Goal: Information Seeking & Learning: Learn about a topic

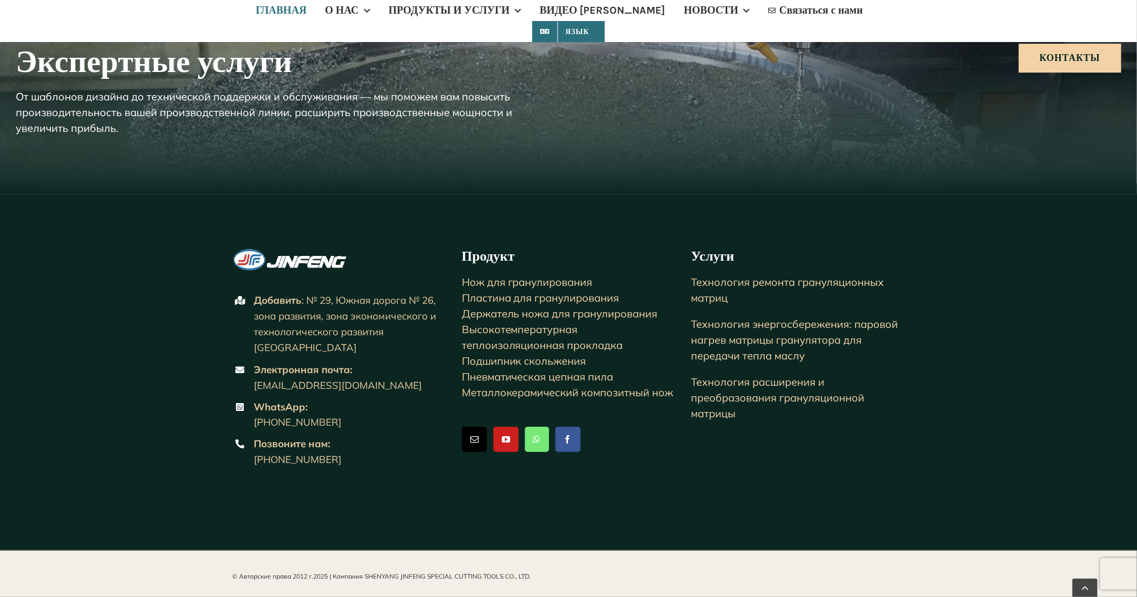
scroll to position [2613, 0]
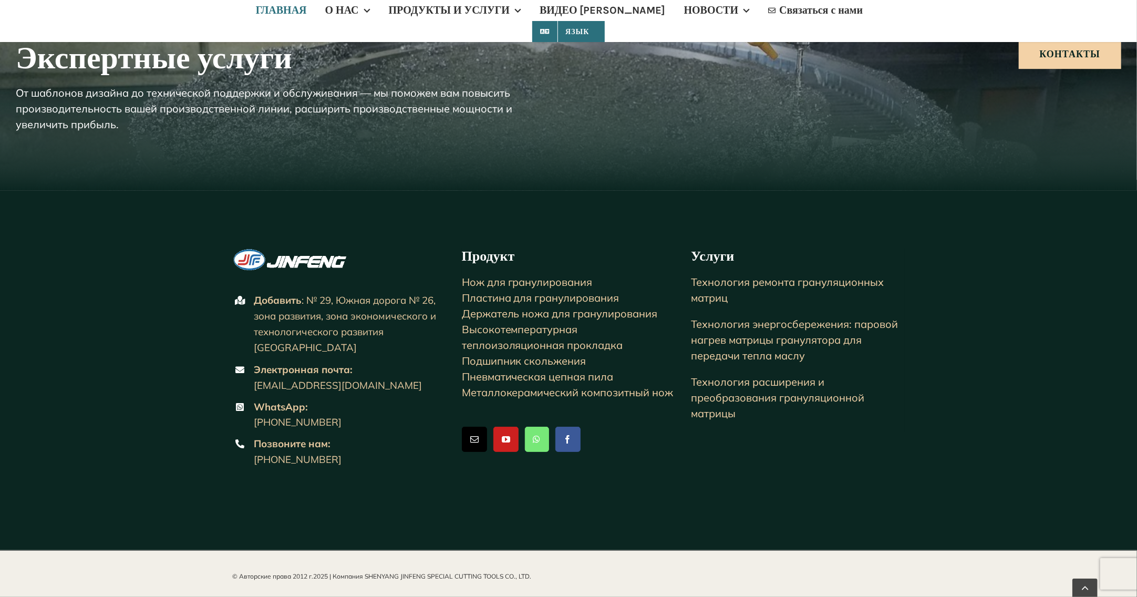
click at [504, 367] on ya-tr-span "Подшипник скольжения" at bounding box center [524, 360] width 125 height 13
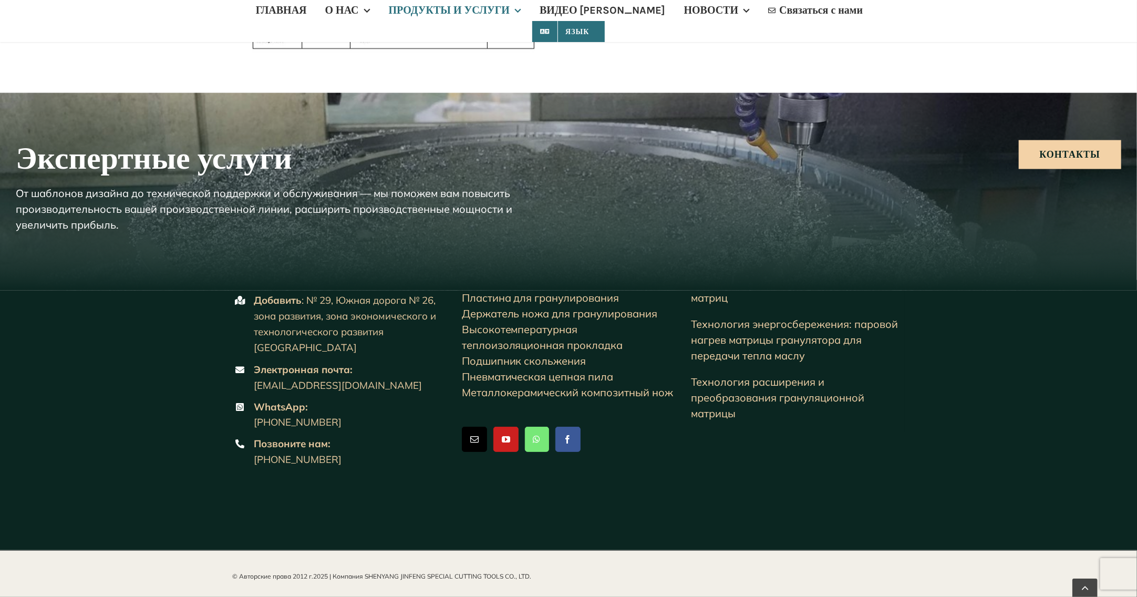
scroll to position [1419, 0]
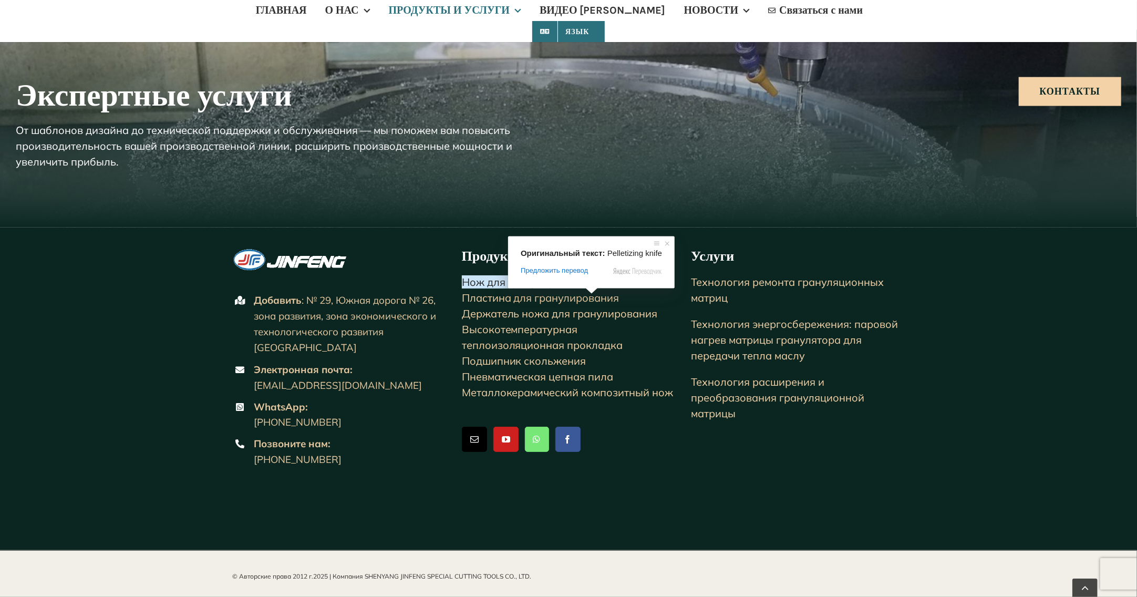
click at [573, 289] on ya-tr-span "Нож для гранулирования" at bounding box center [527, 281] width 131 height 13
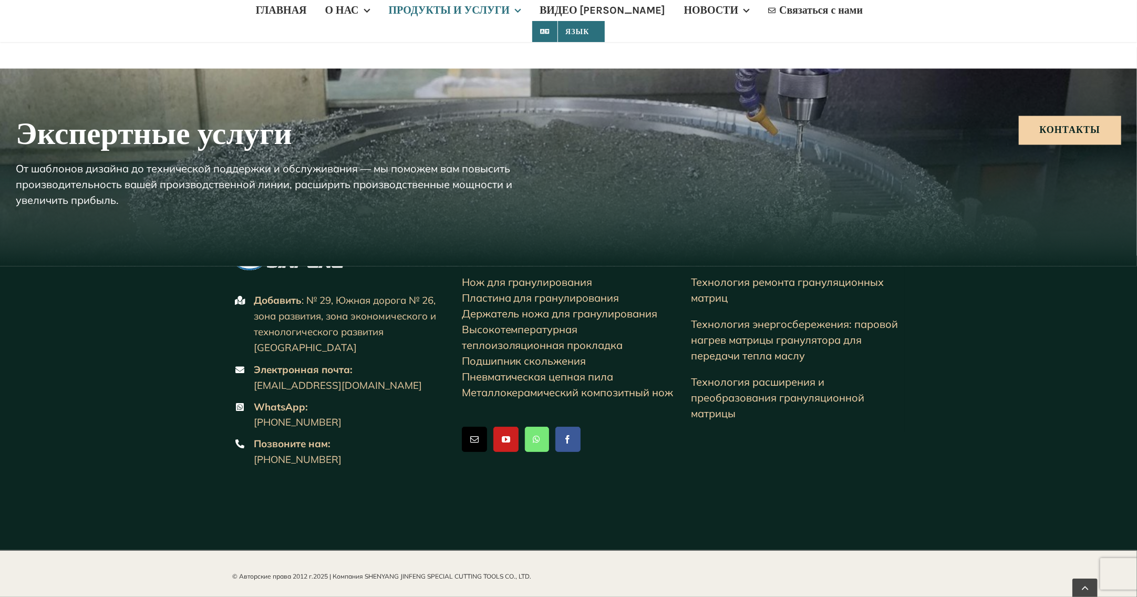
scroll to position [1637, 0]
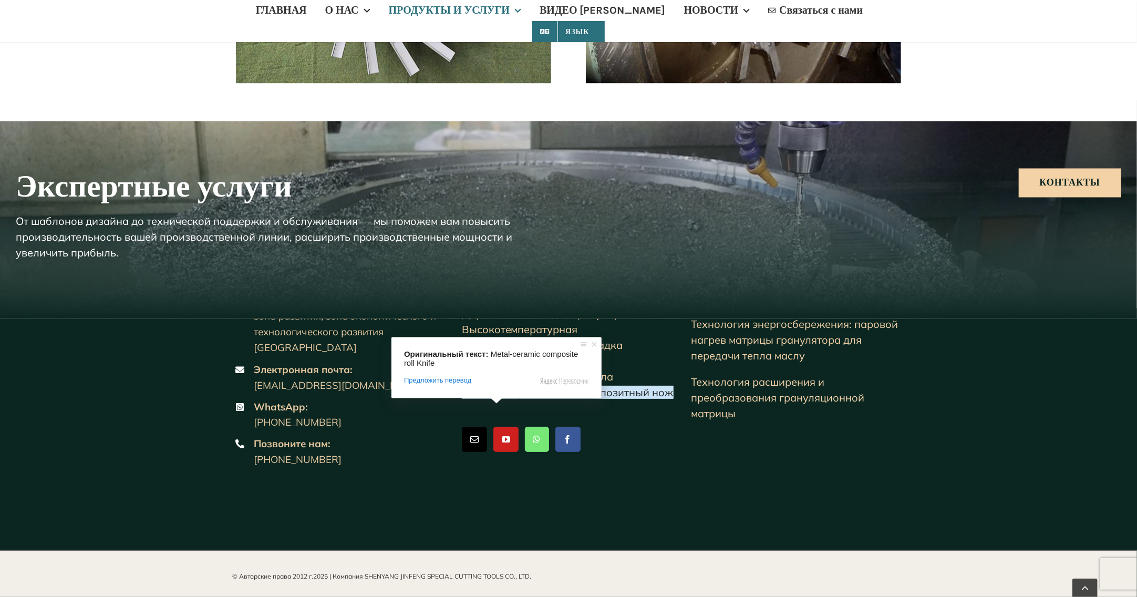
click at [500, 399] on ya-tr-span "Металлокерамический композитный нож" at bounding box center [568, 392] width 212 height 13
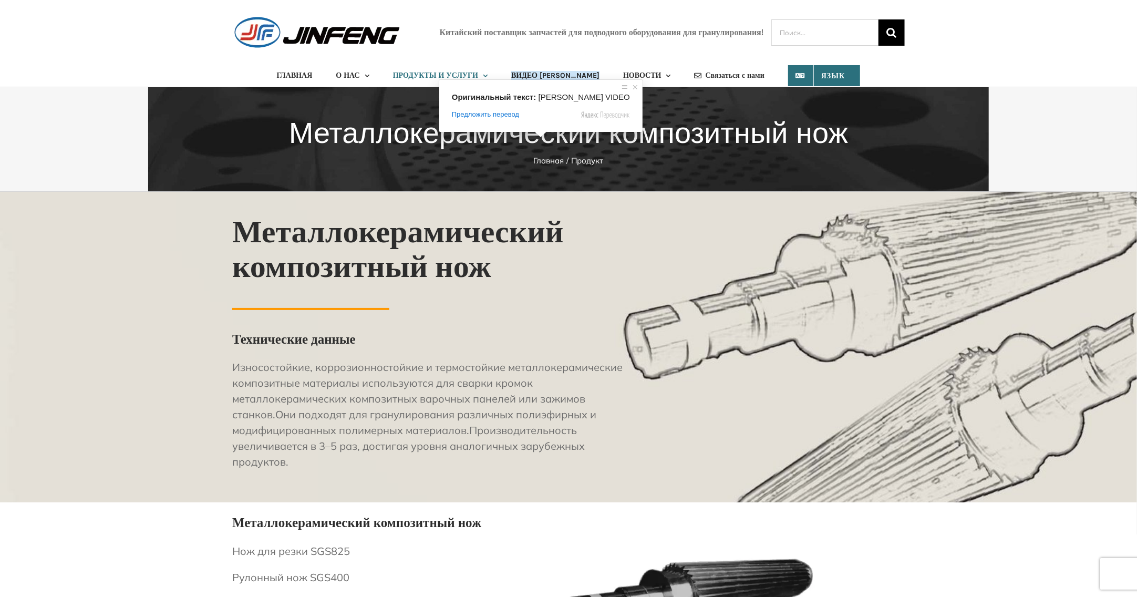
click at [542, 74] on ya-tr-span "ВИДЕО [PERSON_NAME]" at bounding box center [555, 75] width 88 height 9
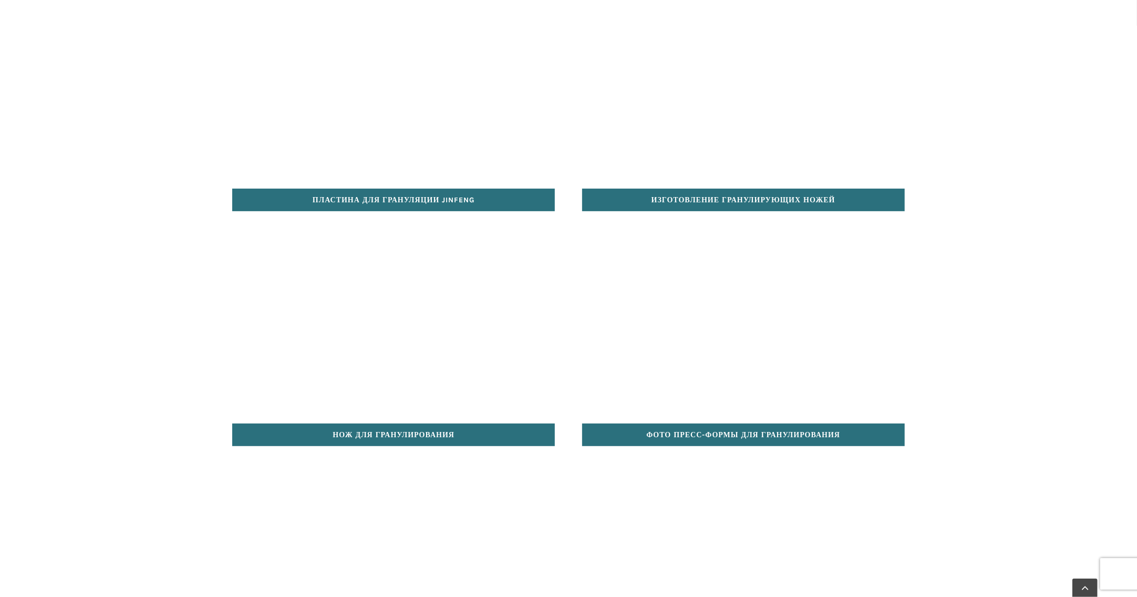
scroll to position [263, 0]
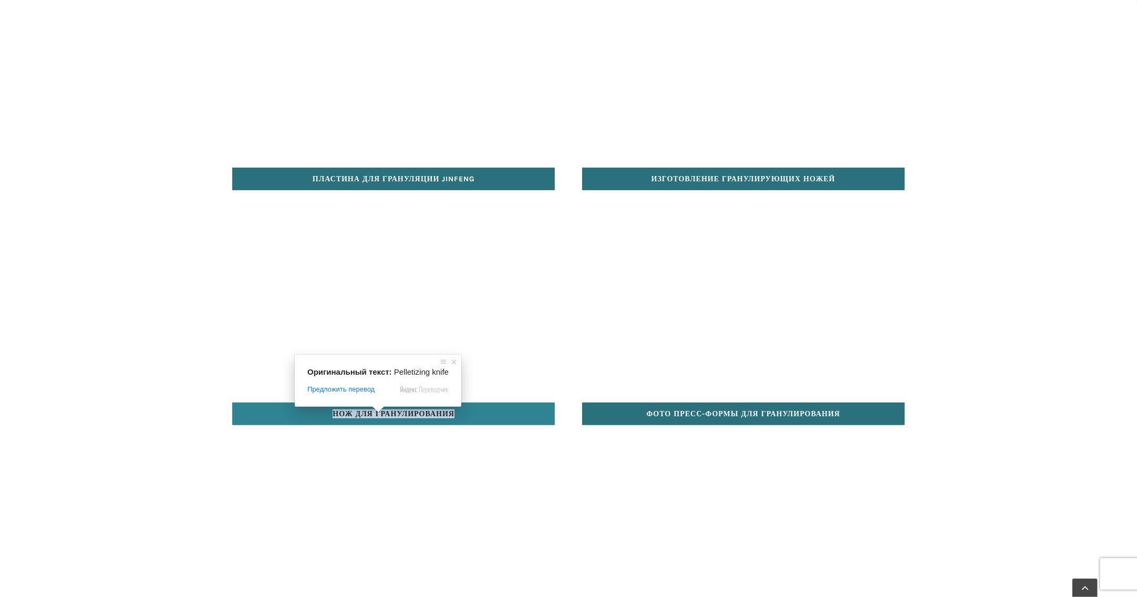
click at [402, 410] on ya-tr-span "Нож для гранулирования" at bounding box center [394, 413] width 122 height 9
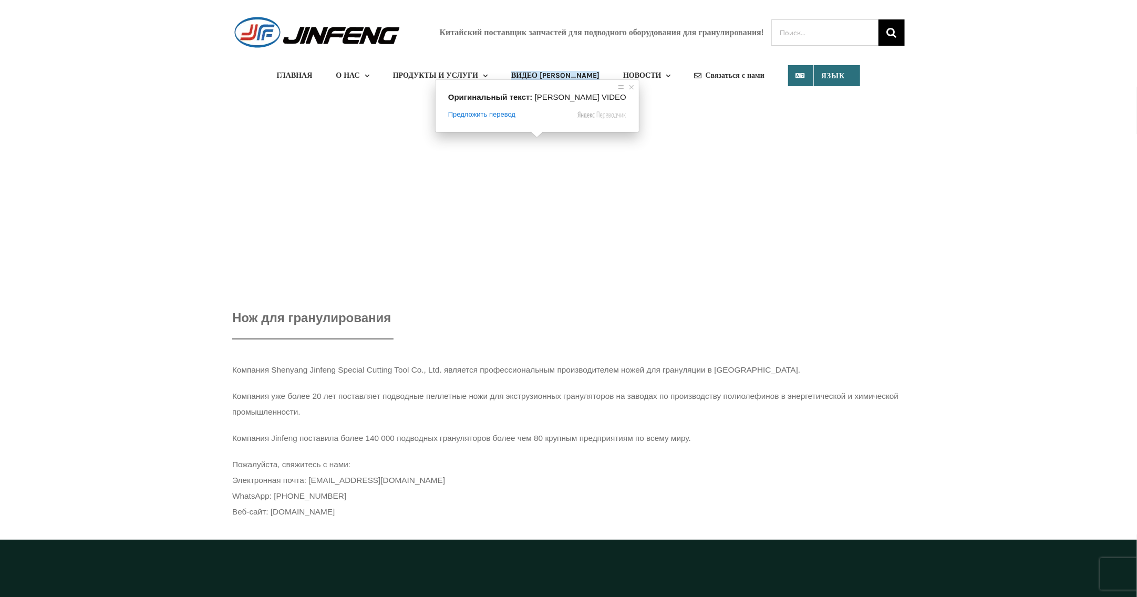
click at [528, 74] on ya-tr-span "ВИДЕО [PERSON_NAME]" at bounding box center [555, 75] width 88 height 9
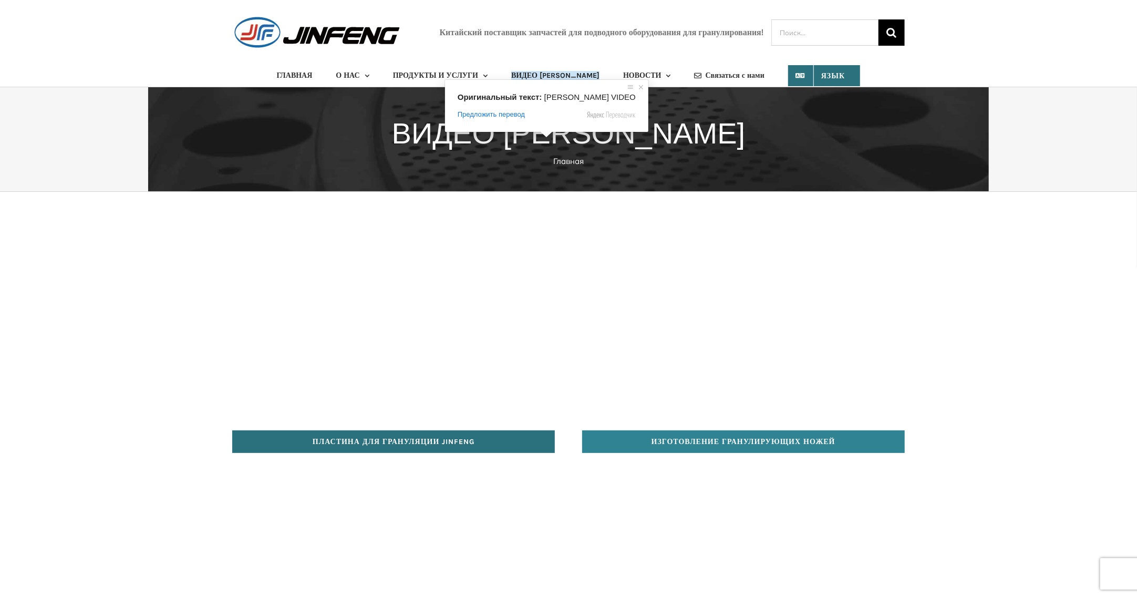
click at [777, 439] on ya-tr-span "изготовление гранулирующих ножей" at bounding box center [744, 441] width 184 height 9
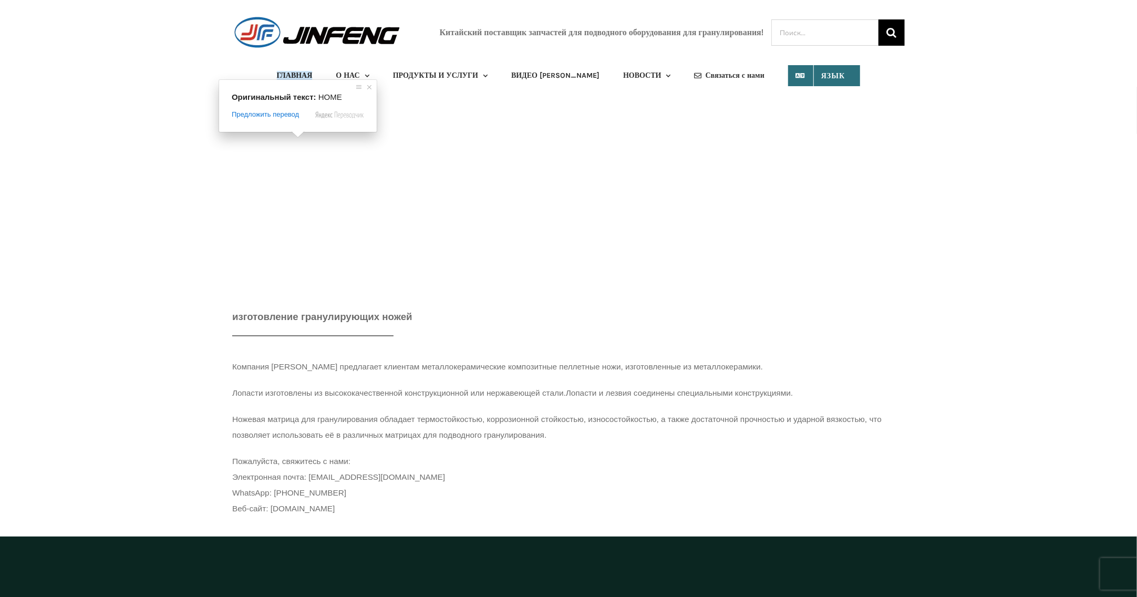
click at [298, 78] on ya-tr-span "ГЛАВНАЯ" at bounding box center [295, 75] width 36 height 9
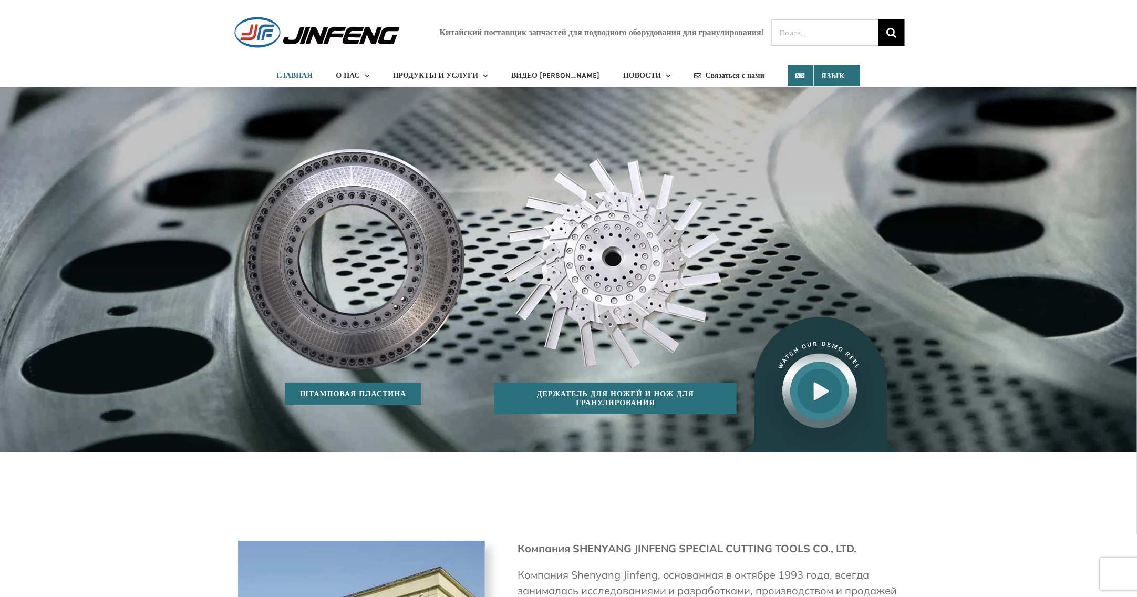
click at [829, 387] on img at bounding box center [821, 385] width 168 height 136
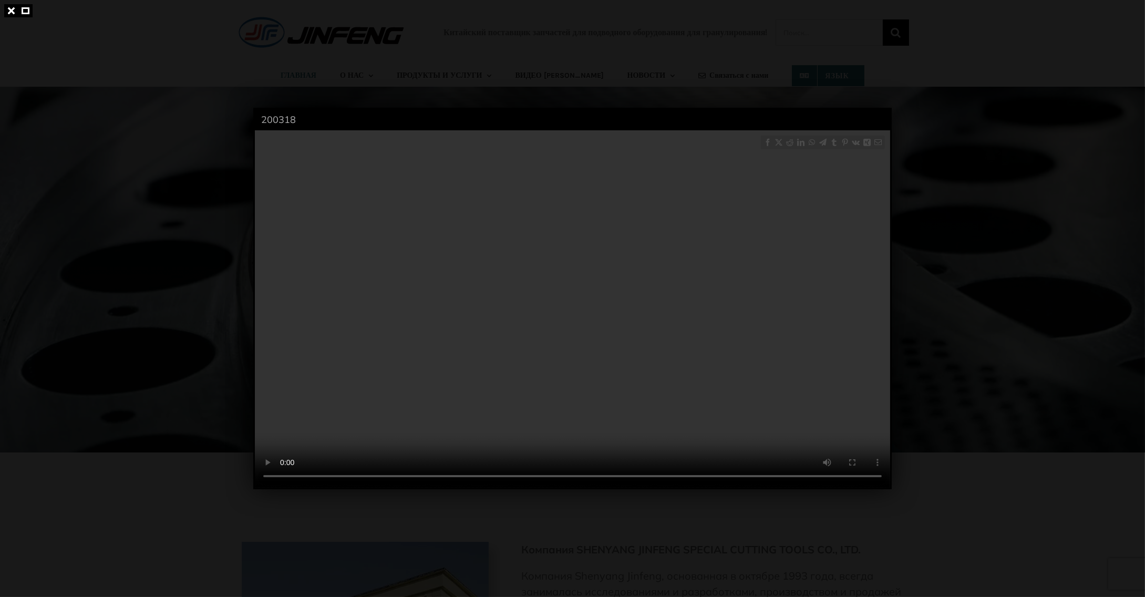
click at [1041, 262] on div at bounding box center [572, 298] width 1145 height 597
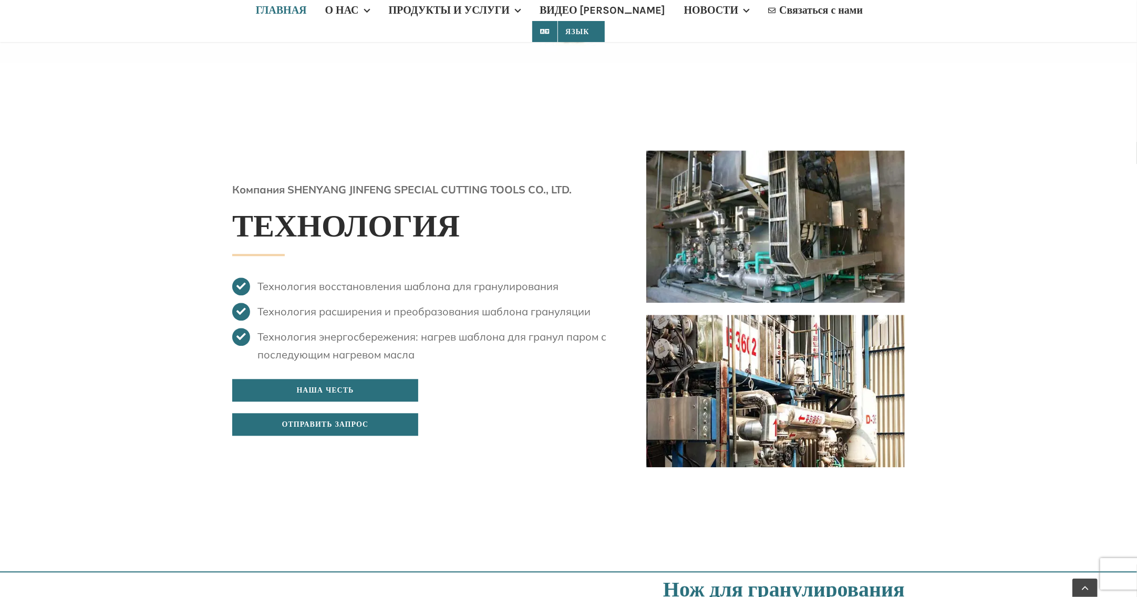
scroll to position [1787, 0]
